Goal: Task Accomplishment & Management: Manage account settings

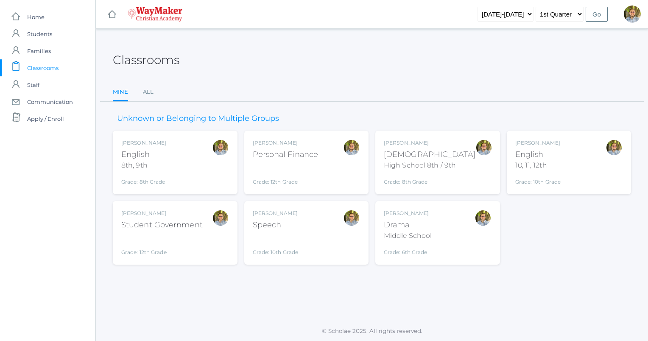
click at [366, 93] on ul "Mine All" at bounding box center [372, 93] width 519 height 18
click at [433, 152] on div "[DEMOGRAPHIC_DATA]" at bounding box center [430, 154] width 92 height 11
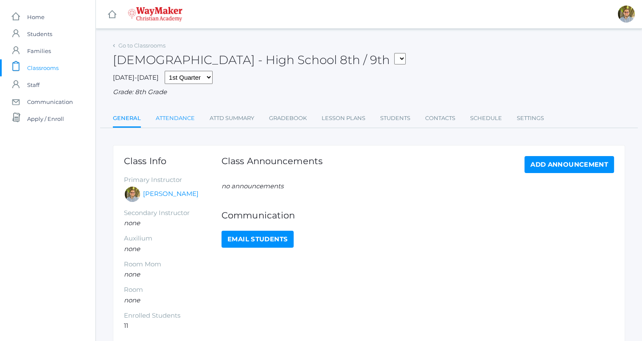
click at [179, 124] on link "Attendance" at bounding box center [175, 118] width 39 height 17
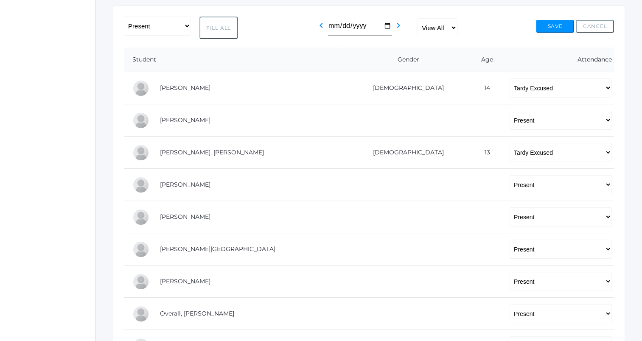
scroll to position [139, 0]
click at [552, 23] on button "Save" at bounding box center [555, 26] width 38 height 13
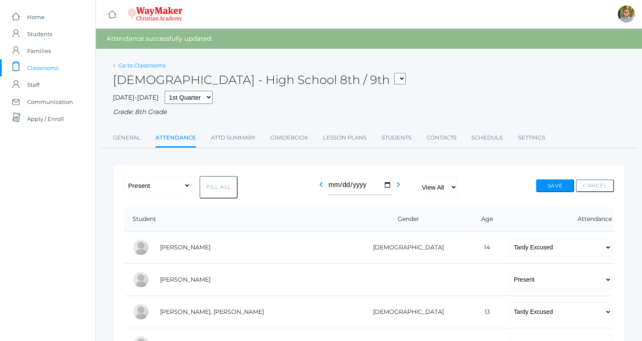
click at [140, 64] on link "Go to Classrooms" at bounding box center [141, 65] width 47 height 7
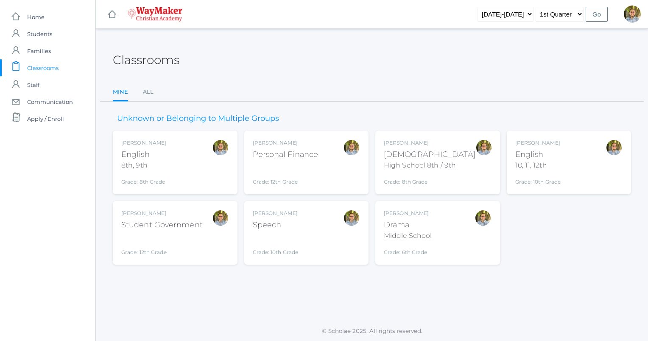
click at [196, 178] on div "Kylen Braileanu English 8th, 9th Grade: 8th Grade 08ENGLISH" at bounding box center [175, 162] width 108 height 47
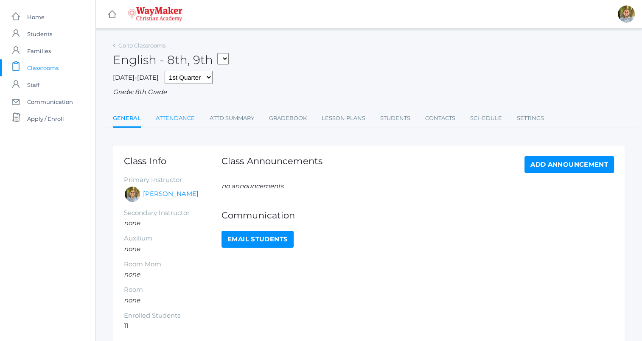
click at [183, 120] on link "Attendance" at bounding box center [175, 118] width 39 height 17
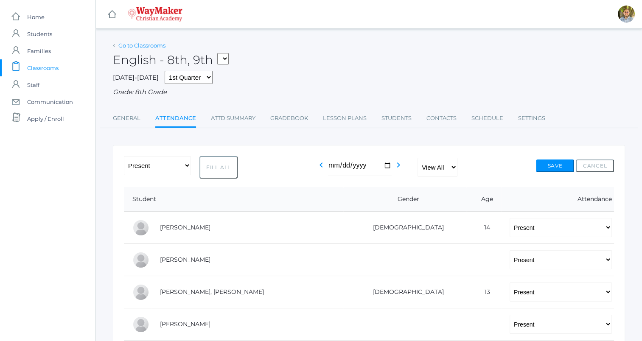
scroll to position [290, 0]
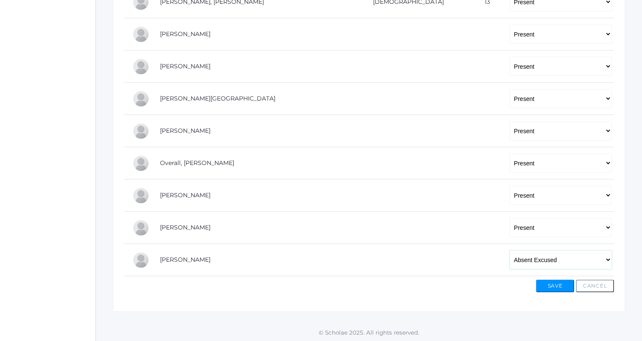
click at [561, 267] on select "-- Present Tardy Excused Tardy Unexcused Absent Excused Absent Unexcused" at bounding box center [561, 259] width 102 height 19
select select "TE"
click at [510, 250] on select "-- Present Tardy Excused Tardy Unexcused Absent Excused Absent Unexcused" at bounding box center [561, 259] width 102 height 19
click at [560, 285] on button "Save" at bounding box center [555, 286] width 38 height 13
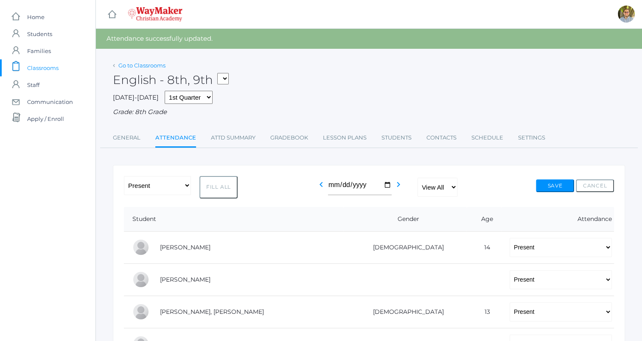
click at [154, 65] on link "Go to Classrooms" at bounding box center [141, 65] width 47 height 7
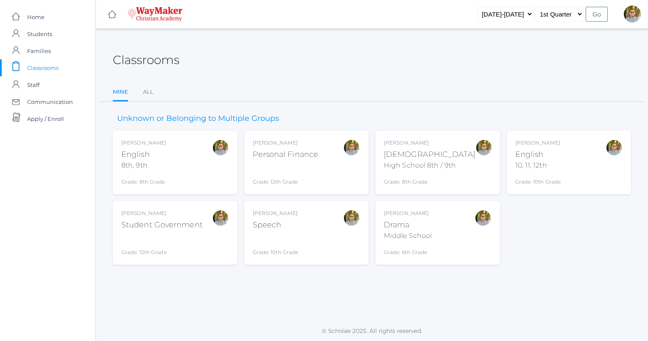
click at [584, 161] on div "Kylen Braileanu English 10, 11, 12th Grade: 10th Grade HSENGLISH" at bounding box center [570, 162] width 108 height 47
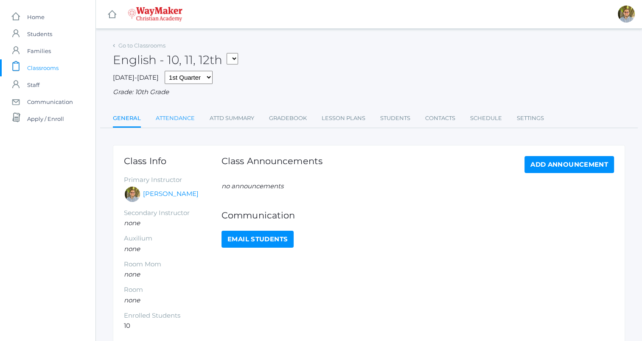
click at [182, 117] on link "Attendance" at bounding box center [175, 118] width 39 height 17
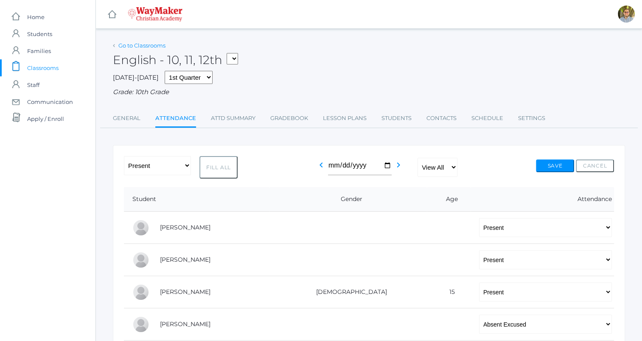
click at [134, 44] on link "Go to Classrooms" at bounding box center [141, 45] width 47 height 7
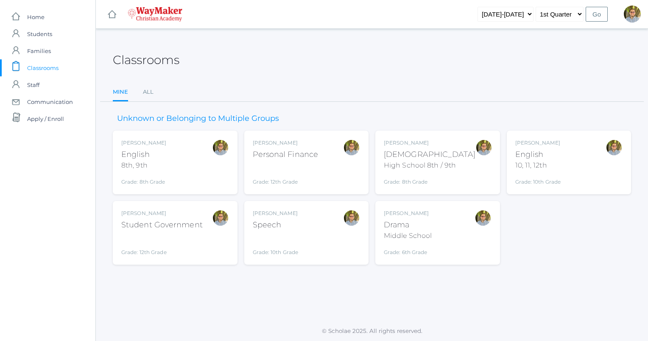
click at [223, 245] on div at bounding box center [220, 233] width 17 height 47
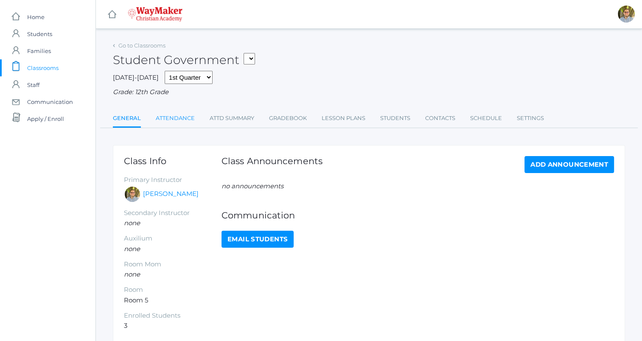
click at [180, 118] on link "Attendance" at bounding box center [175, 118] width 39 height 17
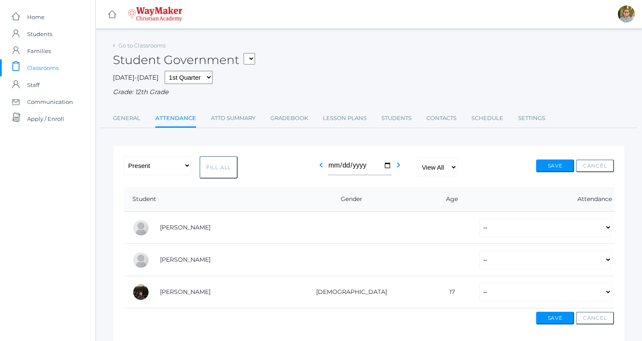
scroll to position [33, 0]
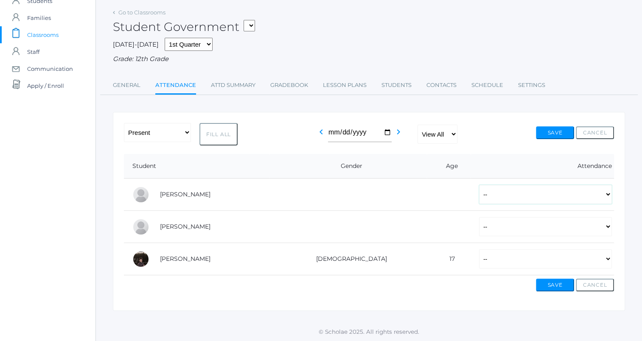
click at [511, 197] on select "-- Present Tardy Excused Tardy Unexcused Absent Excused Absent Unexcused" at bounding box center [545, 194] width 133 height 19
select select "P"
click at [479, 185] on select "-- Present Tardy Excused Tardy Unexcused Absent Excused Absent Unexcused" at bounding box center [545, 194] width 133 height 19
click at [507, 225] on select "-- Present Tardy Excused Tardy Unexcused Absent Excused Absent Unexcused" at bounding box center [545, 226] width 133 height 19
select select "P"
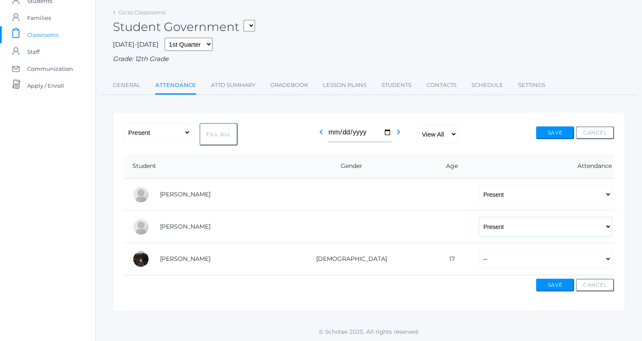
click at [479, 217] on select "-- Present Tardy Excused Tardy Unexcused Absent Excused Absent Unexcused" at bounding box center [545, 226] width 133 height 19
click at [479, 258] on select "-- Present Tardy Excused Tardy Unexcused Absent Excused Absent Unexcused" at bounding box center [545, 259] width 133 height 19
select select "P"
click at [479, 250] on select "-- Present Tardy Excused Tardy Unexcused Absent Excused Absent Unexcused" at bounding box center [545, 259] width 133 height 19
click at [550, 135] on button "Save" at bounding box center [555, 132] width 38 height 13
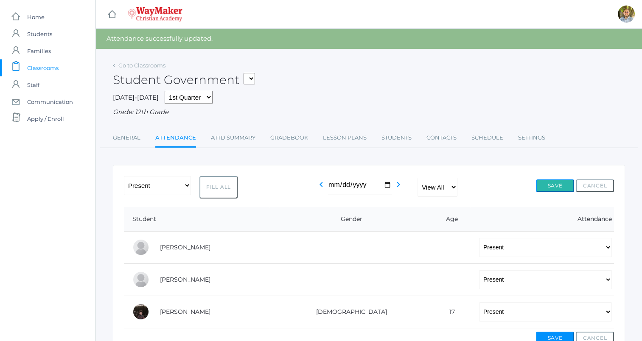
click at [551, 190] on button "Save" at bounding box center [555, 186] width 38 height 13
click at [547, 181] on button "Save" at bounding box center [555, 186] width 38 height 13
click at [157, 67] on link "Go to Classrooms" at bounding box center [141, 65] width 47 height 7
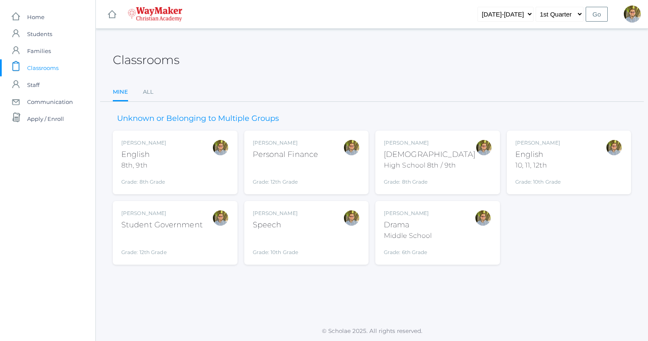
click at [452, 241] on div "Kylen Braileanu Drama Middle School Grade: 6th Grade THEATER" at bounding box center [438, 233] width 108 height 47
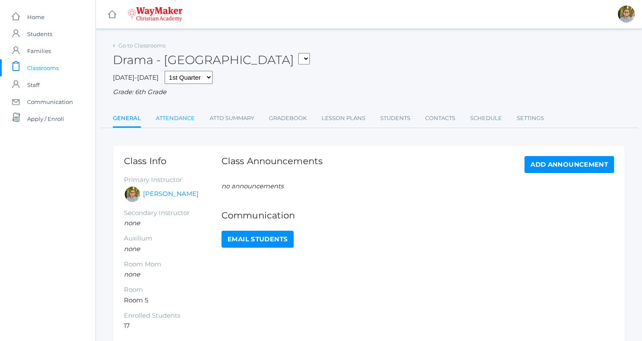
click at [161, 119] on link "Attendance" at bounding box center [175, 118] width 39 height 17
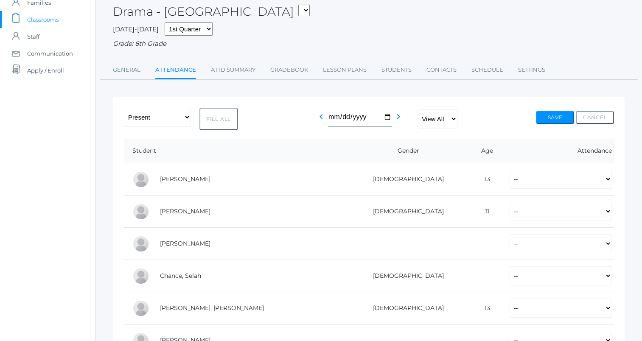
scroll to position [49, 0]
click at [219, 124] on button "Fill All" at bounding box center [218, 118] width 38 height 22
select select "P"
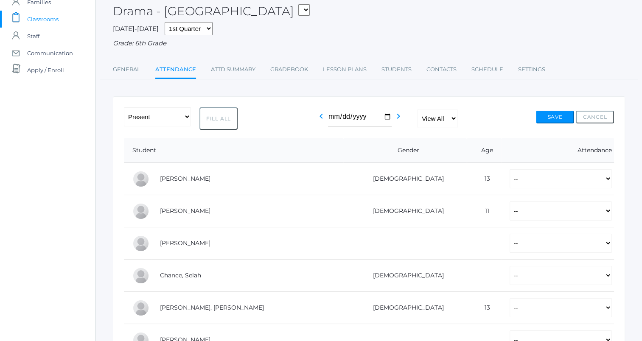
select select "P"
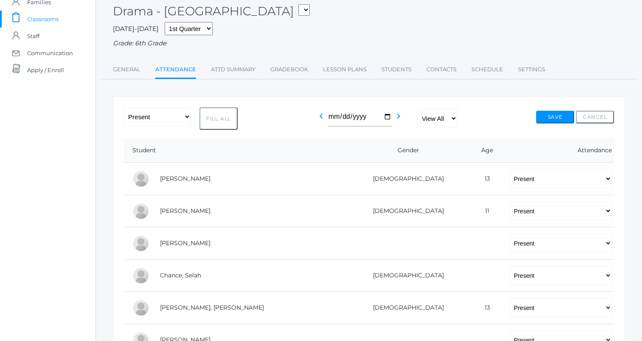
select select "P"
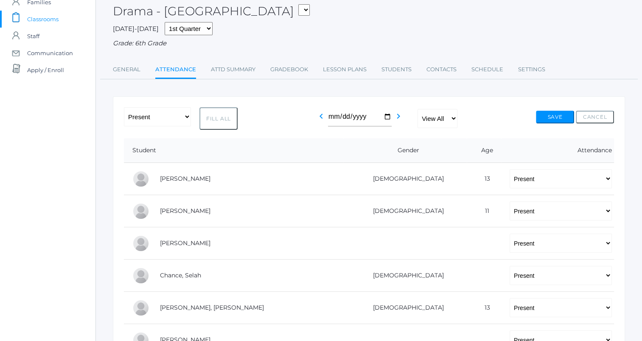
select select "P"
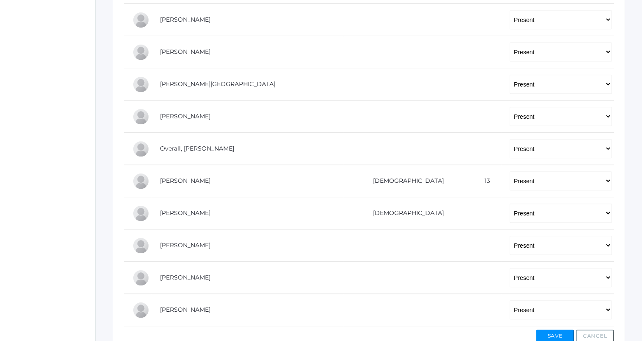
scroll to position [440, 0]
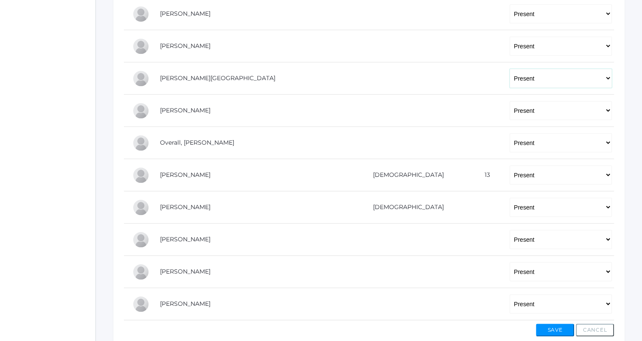
click at [510, 78] on select "-- Present Tardy Excused Tardy Unexcused Absent Excused Absent Unexcused" at bounding box center [561, 78] width 102 height 19
select select
click at [510, 69] on select "-- Present Tardy Excused Tardy Unexcused Absent Excused Absent Unexcused" at bounding box center [561, 78] width 102 height 19
click at [510, 106] on select "-- Present Tardy Excused Tardy Unexcused Absent Excused Absent Unexcused" at bounding box center [561, 110] width 102 height 19
select select
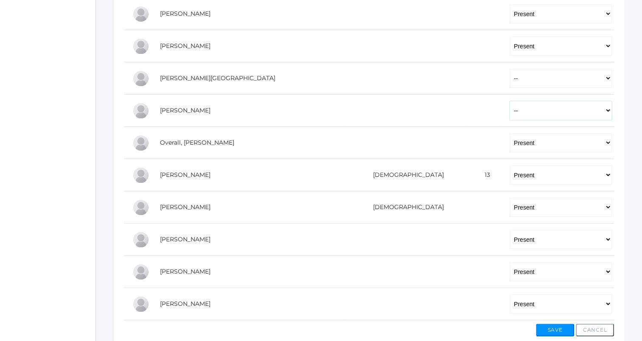
click at [510, 101] on select "-- Present Tardy Excused Tardy Unexcused Absent Excused Absent Unexcused" at bounding box center [561, 110] width 102 height 19
click at [510, 139] on select "-- Present Tardy Excused Tardy Unexcused Absent Excused Absent Unexcused" at bounding box center [561, 142] width 102 height 19
click at [510, 39] on select "-- Present Tardy Excused Tardy Unexcused Absent Excused Absent Unexcused" at bounding box center [561, 45] width 102 height 19
select select
click at [510, 36] on select "-- Present Tardy Excused Tardy Unexcused Absent Excused Absent Unexcused" at bounding box center [561, 45] width 102 height 19
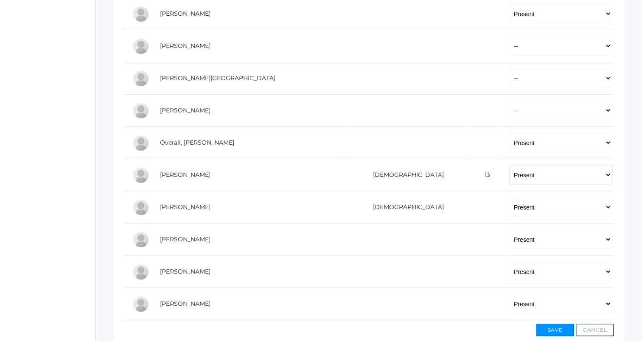
click at [513, 175] on select "-- Present Tardy Excused Tardy Unexcused Absent Excused Absent Unexcused" at bounding box center [561, 175] width 102 height 19
select select
click at [510, 166] on select "-- Present Tardy Excused Tardy Unexcused Absent Excused Absent Unexcused" at bounding box center [561, 175] width 102 height 19
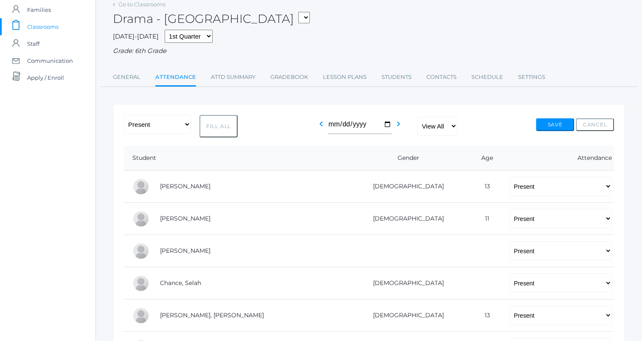
scroll to position [24, 0]
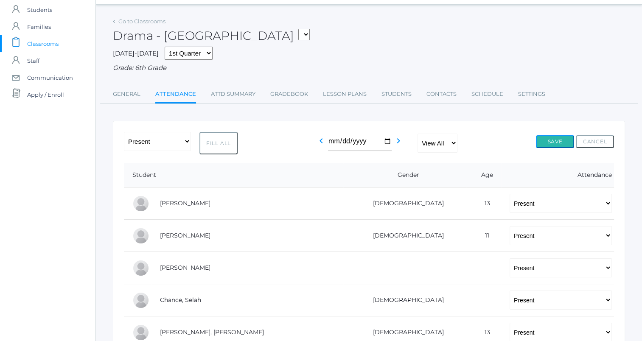
click at [545, 140] on button "Save" at bounding box center [555, 141] width 38 height 13
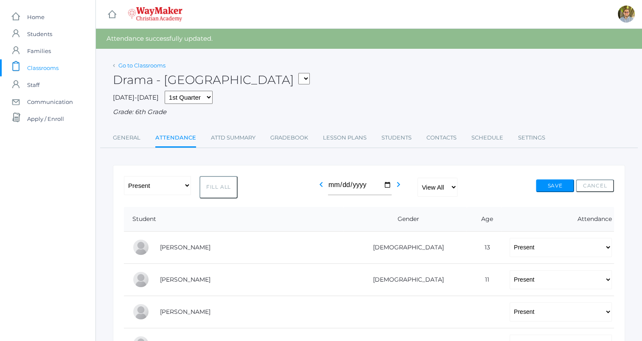
click at [159, 66] on link "Go to Classrooms" at bounding box center [141, 65] width 47 height 7
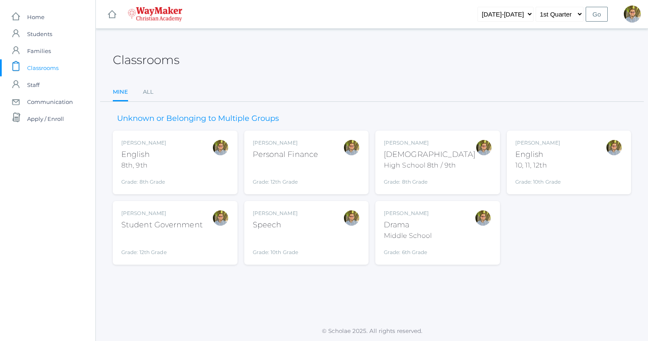
click at [577, 162] on div "Kylen Braileanu English 10, 11, 12th Grade: 10th Grade HSENGLISH" at bounding box center [570, 162] width 108 height 47
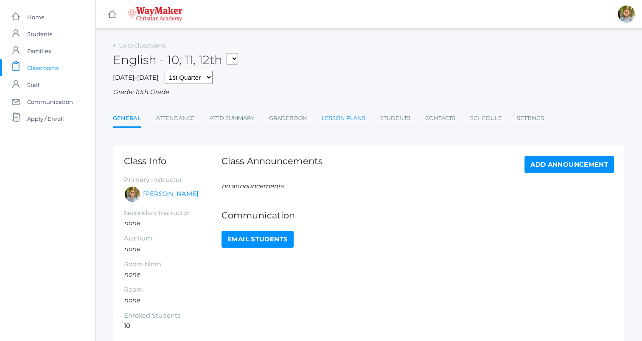
click at [354, 122] on link "Lesson Plans" at bounding box center [344, 118] width 44 height 17
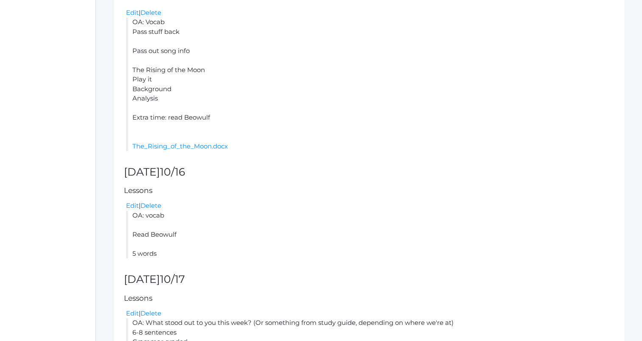
scroll to position [412, 0]
click at [130, 206] on link "Edit" at bounding box center [132, 205] width 13 height 8
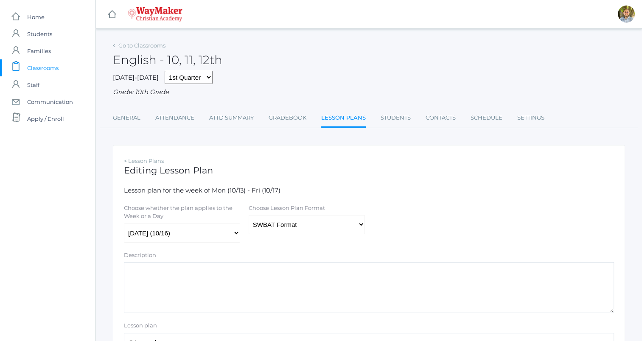
click at [356, 122] on link "Lesson Plans" at bounding box center [343, 118] width 45 height 18
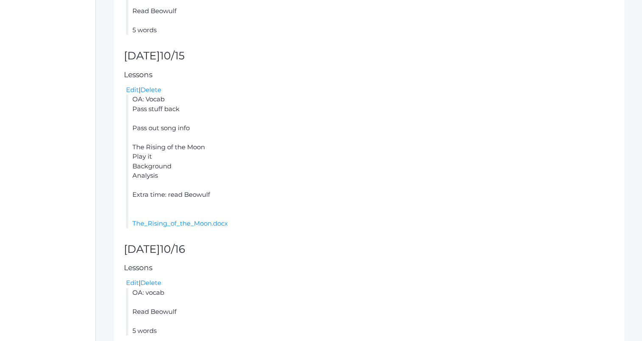
scroll to position [335, 0]
click at [128, 93] on link "Edit" at bounding box center [132, 89] width 13 height 8
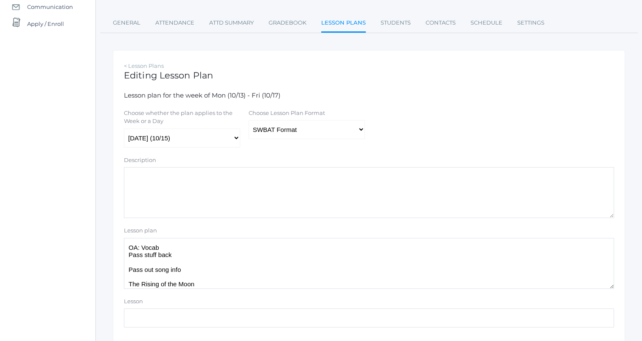
scroll to position [96, 0]
click at [314, 126] on select "Traditional Format SWBAT Format" at bounding box center [307, 128] width 116 height 19
select select "legacy"
click at [249, 120] on select "Traditional Format SWBAT Format" at bounding box center [307, 128] width 116 height 19
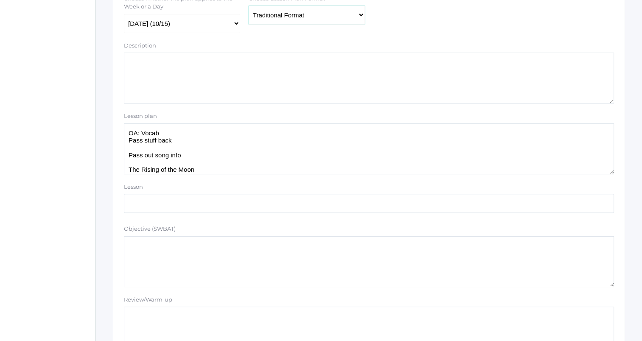
scroll to position [211, 0]
click at [263, 166] on textarea "OA: Vocab Pass stuff back Pass out song info The Rising of the Moon Play it Bac…" at bounding box center [369, 148] width 490 height 51
click at [275, 165] on textarea "OA: Vocab Pass stuff back Pass out song info The Rising of the Moon Play it Bac…" at bounding box center [369, 148] width 490 height 51
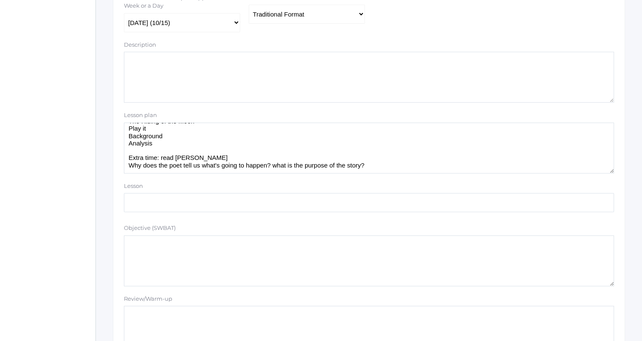
click at [279, 165] on textarea "OA: Vocab Pass stuff back Pass out song info The Rising of the Moon Play it Bac…" at bounding box center [369, 148] width 490 height 51
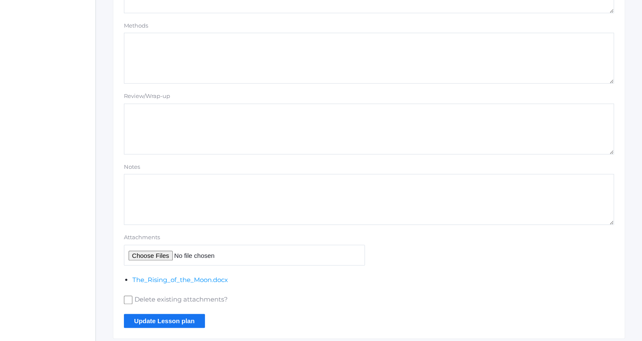
scroll to position [757, 0]
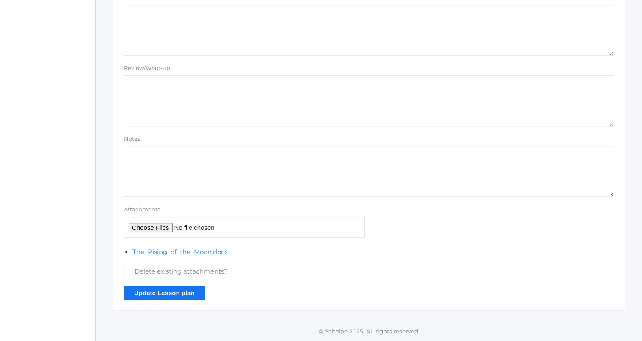
type textarea "OA: Vocab Pass stuff back Pass out song info The Rising of the Moon Play it Bac…"
click at [194, 297] on input "Update Lesson plan" at bounding box center [164, 293] width 81 height 14
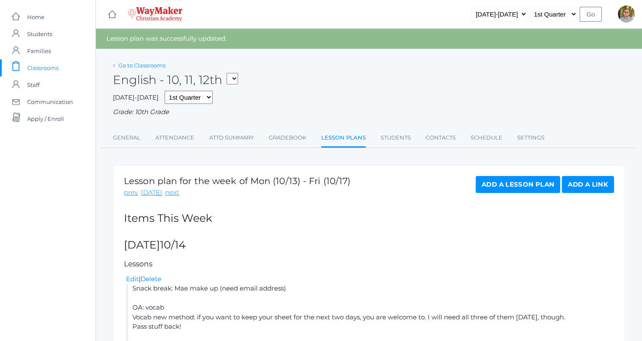
click at [153, 68] on link "Go to Classrooms" at bounding box center [141, 65] width 47 height 7
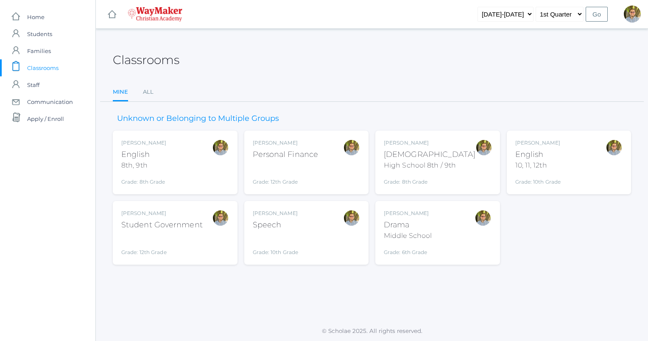
click at [206, 168] on div "[PERSON_NAME] [DEMOGRAPHIC_DATA] 8th, 9th Grade: 8th Grade 08ENGLISH" at bounding box center [175, 162] width 108 height 47
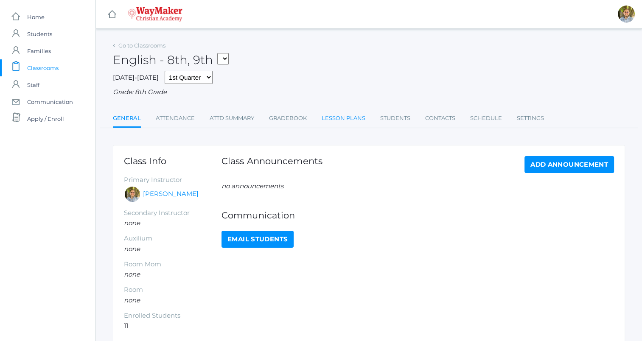
click at [340, 122] on link "Lesson Plans" at bounding box center [344, 118] width 44 height 17
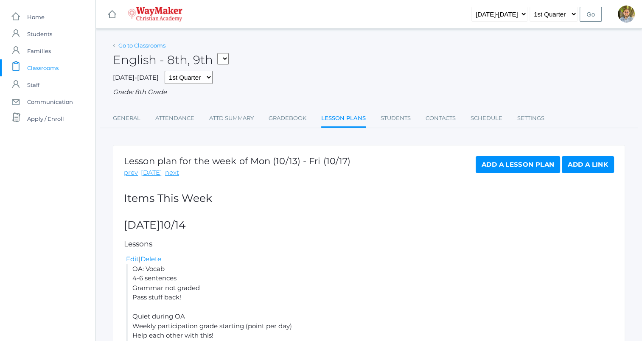
click at [138, 45] on link "Go to Classrooms" at bounding box center [141, 45] width 47 height 7
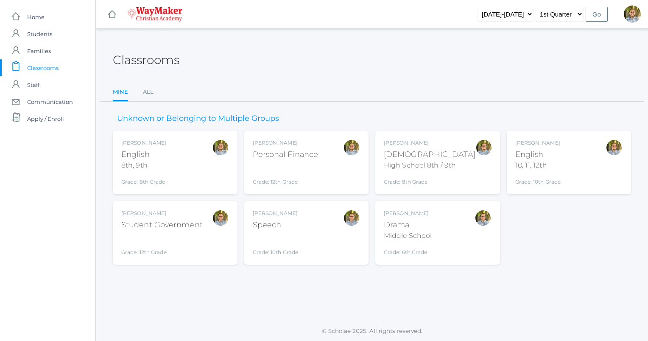
click at [327, 238] on div "Kylen Braileanu Speech Grade: 10th Grade SPEECH" at bounding box center [307, 233] width 108 height 47
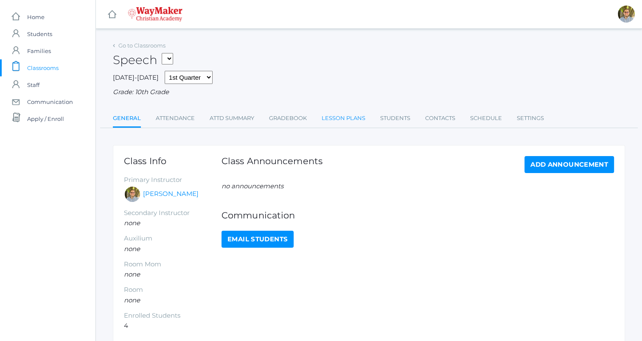
click at [333, 122] on link "Lesson Plans" at bounding box center [344, 118] width 44 height 17
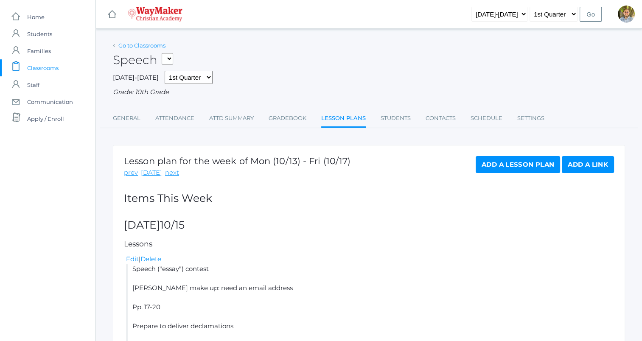
click at [158, 46] on link "Go to Classrooms" at bounding box center [141, 45] width 47 height 7
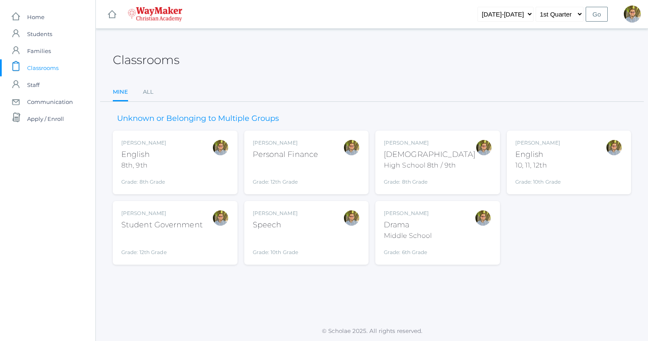
click at [454, 149] on div "Bible" at bounding box center [430, 154] width 92 height 11
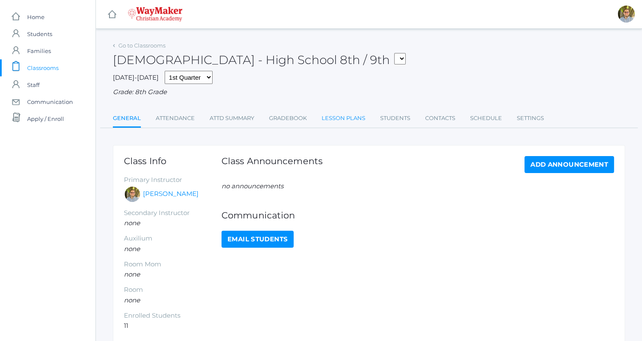
click at [338, 123] on link "Lesson Plans" at bounding box center [344, 118] width 44 height 17
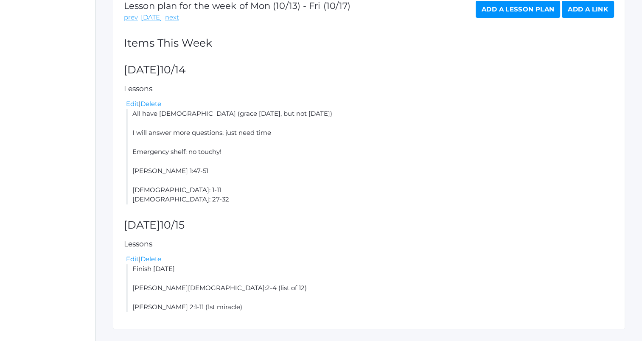
scroll to position [174, 0]
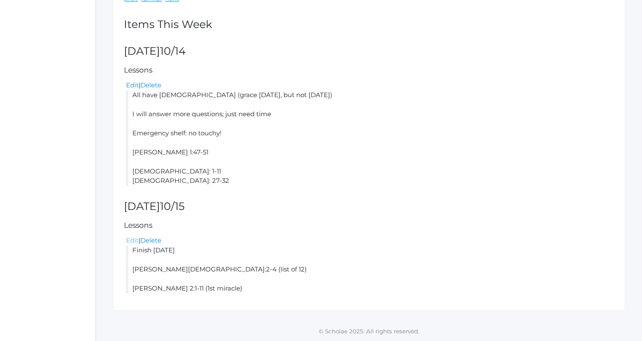
click at [129, 236] on link "Edit" at bounding box center [132, 240] width 13 height 8
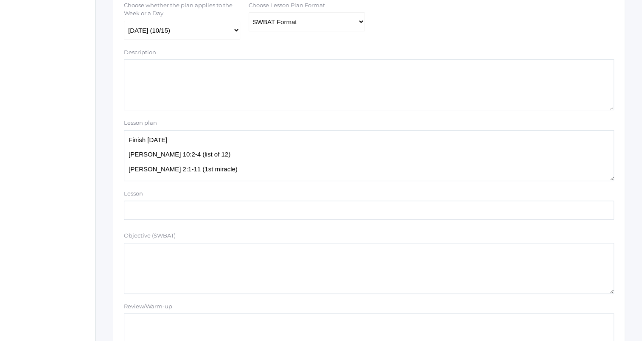
scroll to position [204, 0]
click at [284, 16] on select "Traditional Format SWBAT Format" at bounding box center [307, 20] width 116 height 19
select select "legacy"
click at [249, 12] on select "Traditional Format SWBAT Format" at bounding box center [307, 20] width 116 height 19
click at [211, 139] on textarea "Finish yesterday Matthew 10:2-4 (list of 12) John 2:1-11 (1st miracle)" at bounding box center [369, 154] width 490 height 51
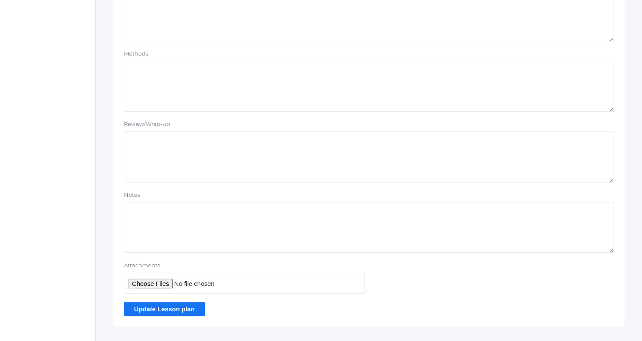
scroll to position [718, 0]
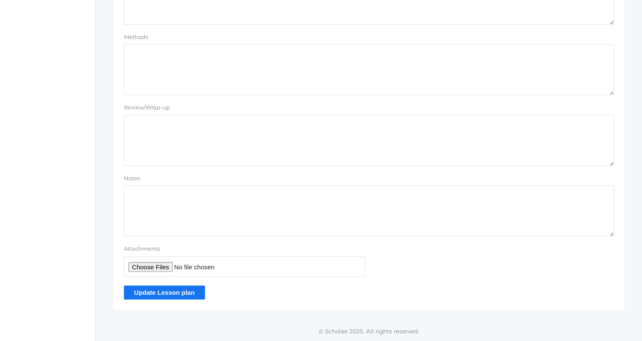
type textarea "Bibles out Ascending/Descending: Jesus is the stairway Finish yesterday Matthew…"
click at [184, 292] on input "Update Lesson plan" at bounding box center [164, 293] width 81 height 14
